Goal: Communication & Community: Answer question/provide support

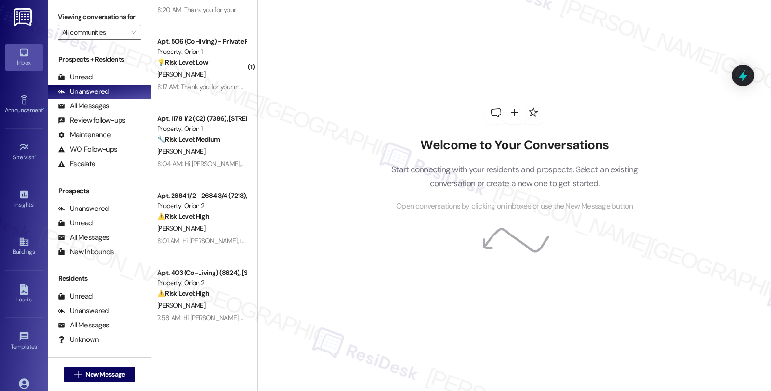
scroll to position [3531, 0]
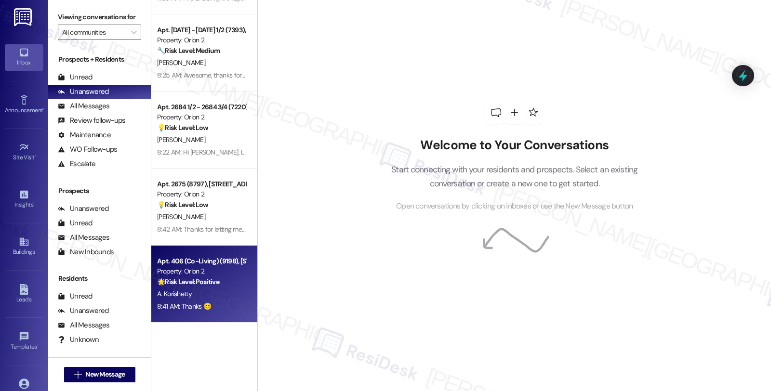
click at [200, 295] on div "A. Korishetty" at bounding box center [201, 294] width 91 height 12
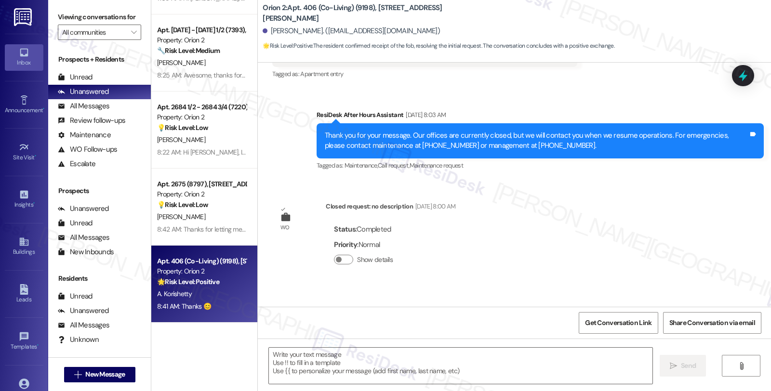
type textarea "Fetching suggested responses. Please feel free to read through the conversation…"
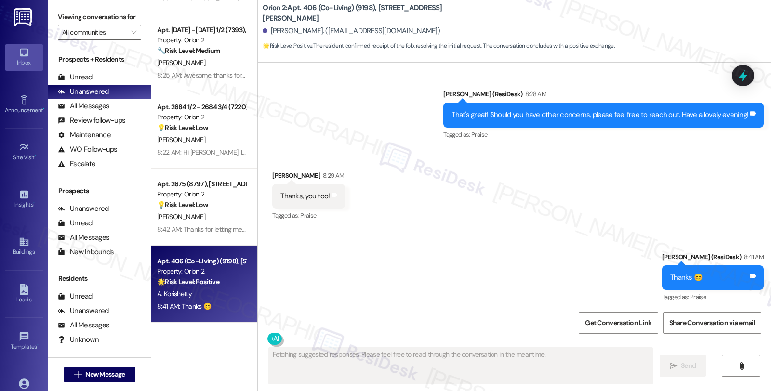
scroll to position [618, 0]
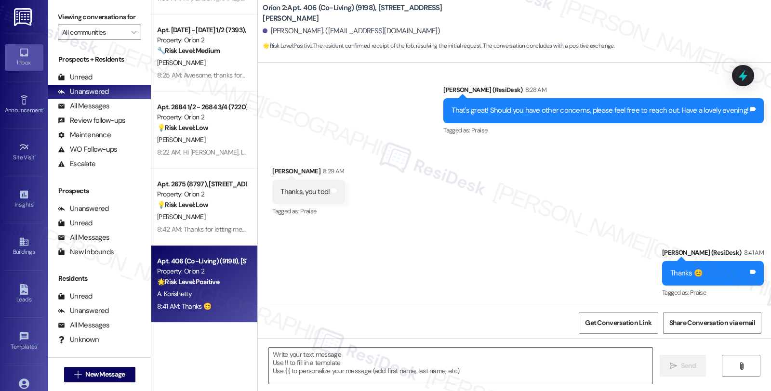
click at [671, 194] on div "Received via SMS [PERSON_NAME] 8:29 AM Thanks, you too! Tags and notes Tagged a…" at bounding box center [514, 185] width 513 height 81
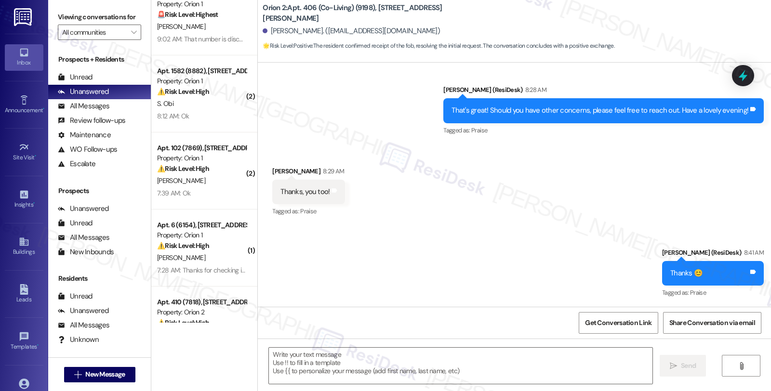
scroll to position [0, 0]
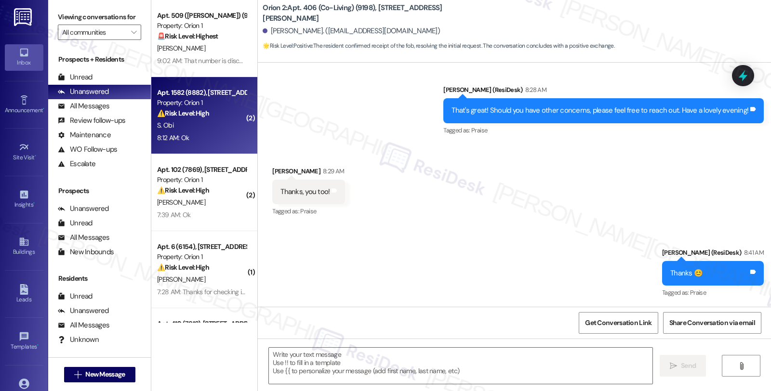
click at [210, 121] on div "S. Obi" at bounding box center [201, 125] width 91 height 12
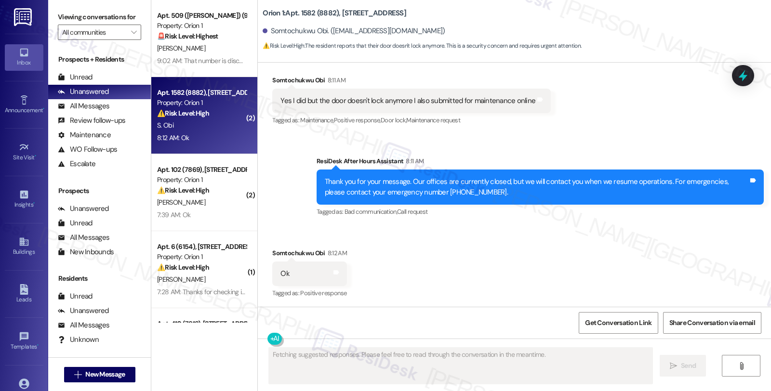
scroll to position [624, 0]
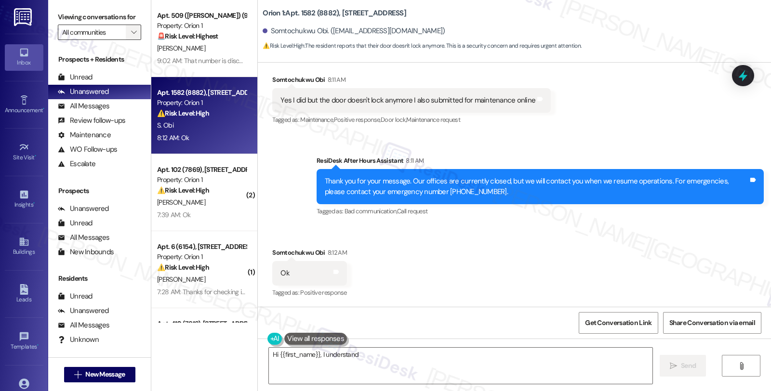
click at [132, 40] on button "" at bounding box center [133, 32] width 15 height 15
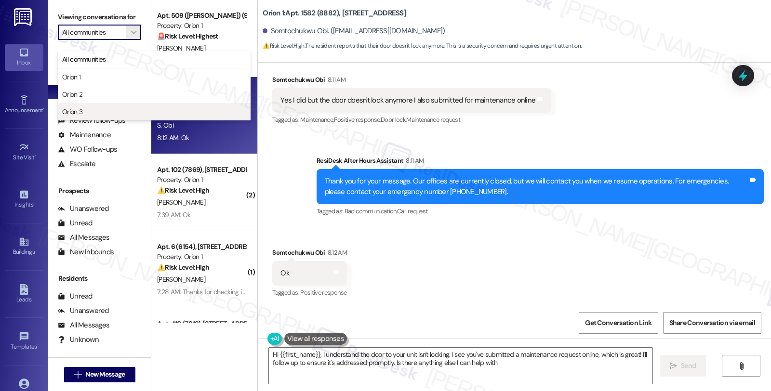
type textarea "Hi {{first_name}}, I understand the door to your unit isn't locking. I see you'…"
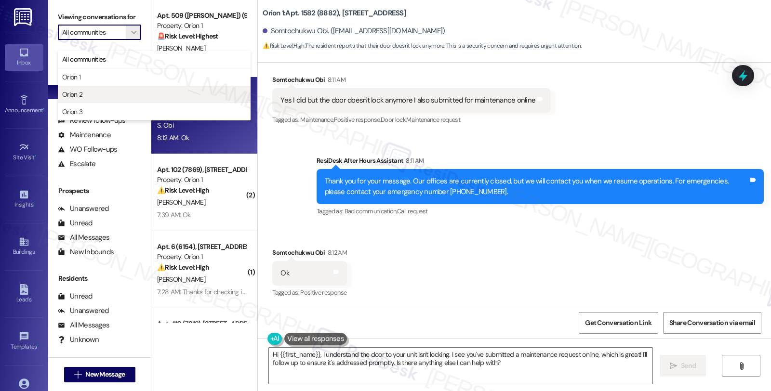
click at [91, 93] on span "Orion 2" at bounding box center [154, 95] width 184 height 10
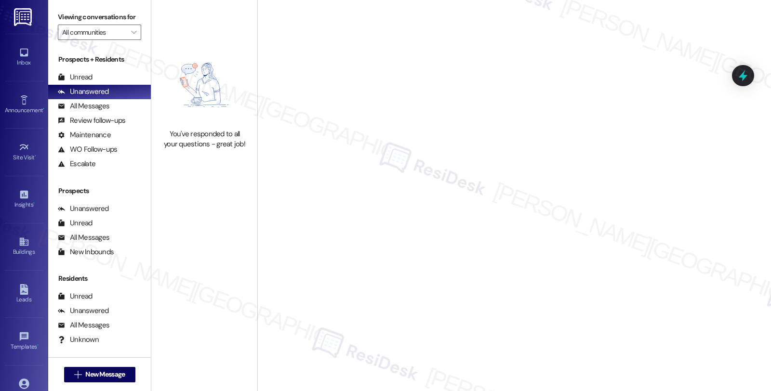
type input "Orion 2"
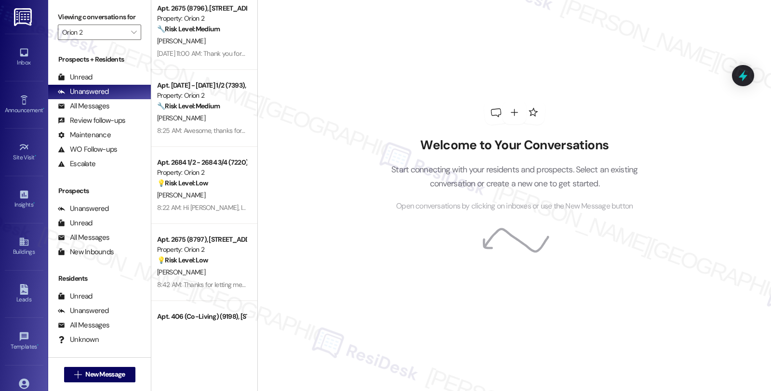
scroll to position [2298, 0]
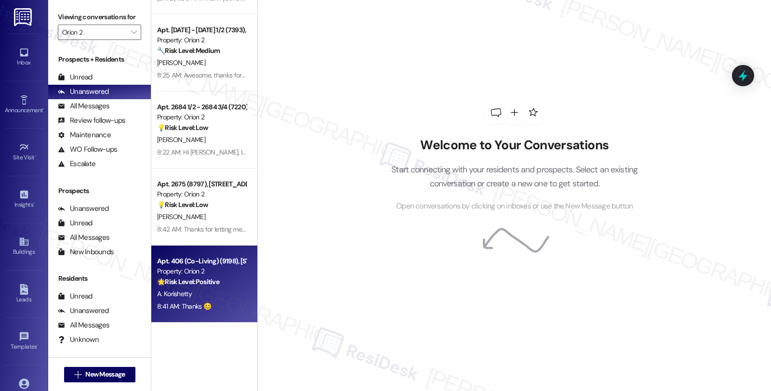
click at [219, 305] on div "8:41 AM: Thanks 😊 8:41 AM: Thanks 😊" at bounding box center [201, 307] width 91 height 12
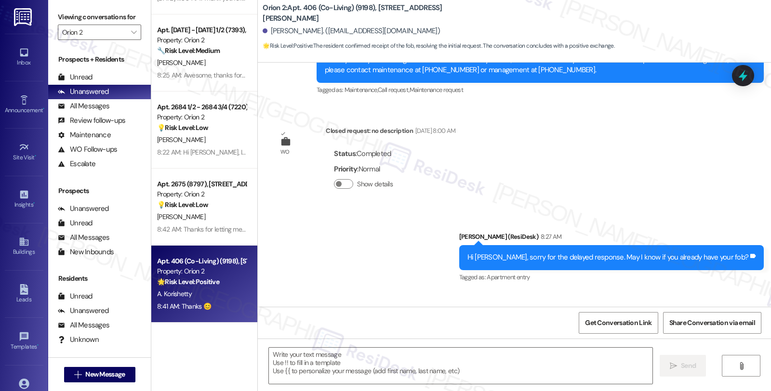
type textarea "Fetching suggested responses. Please feel free to read through the conversation…"
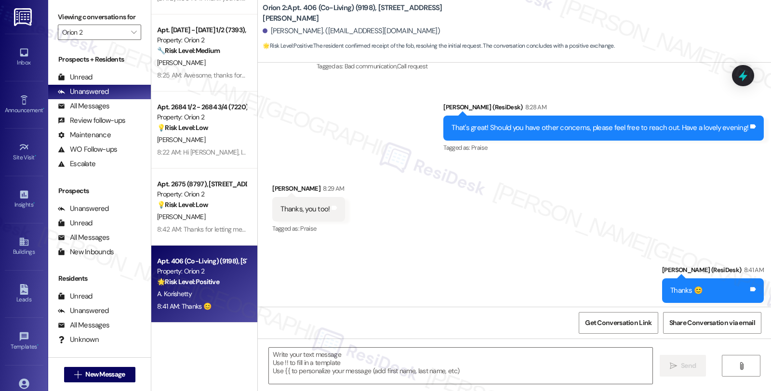
scroll to position [618, 0]
